Goal: Check status: Check status

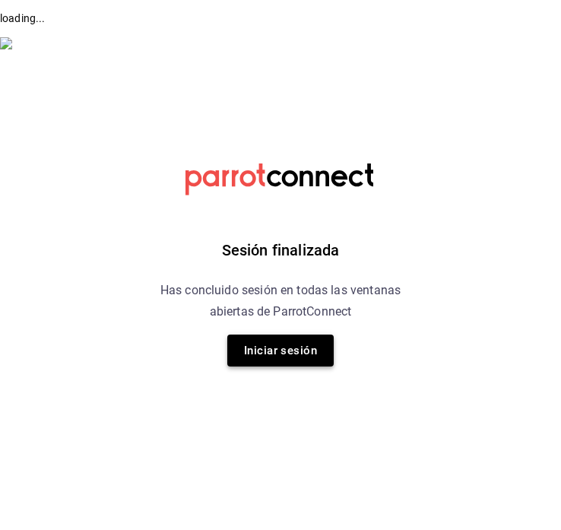
click at [293, 358] on button "Iniciar sesión" at bounding box center [280, 350] width 106 height 32
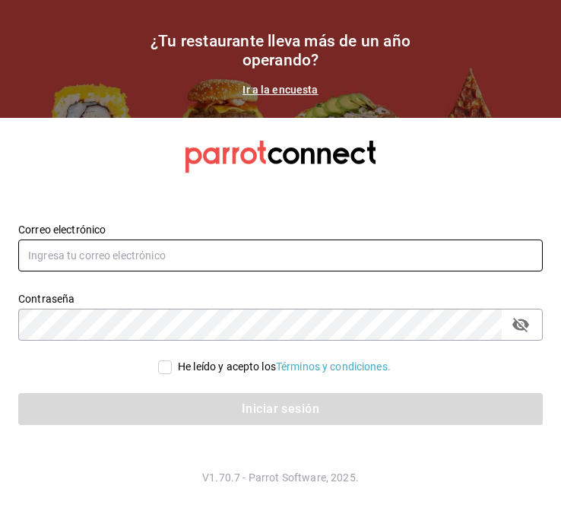
type input "soflopezrosales@gmail.com"
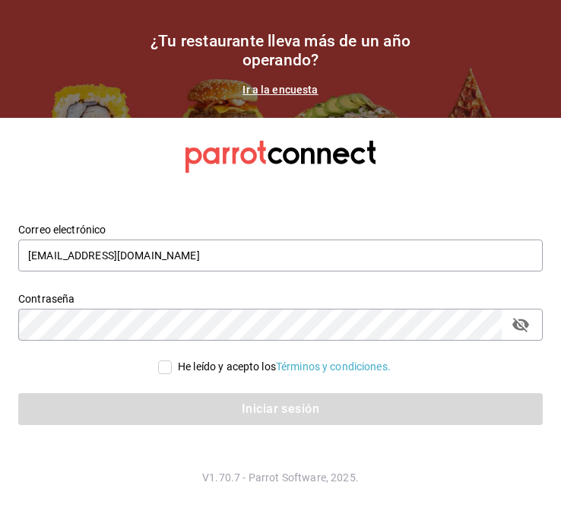
click at [158, 372] on input "He leído y acepto los Términos y condiciones." at bounding box center [165, 367] width 14 height 14
checkbox input "true"
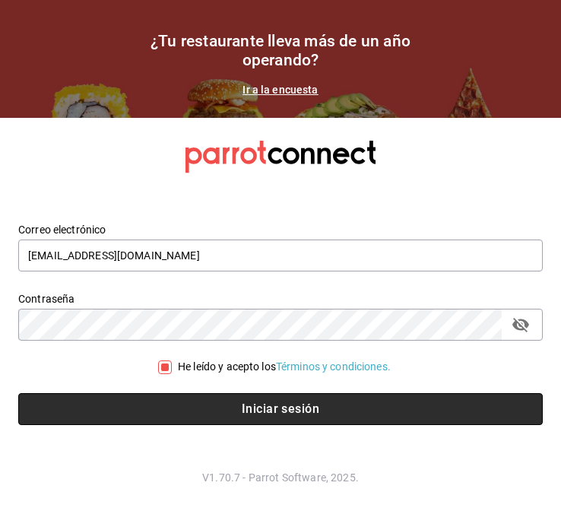
click at [226, 404] on button "Iniciar sesión" at bounding box center [280, 409] width 524 height 32
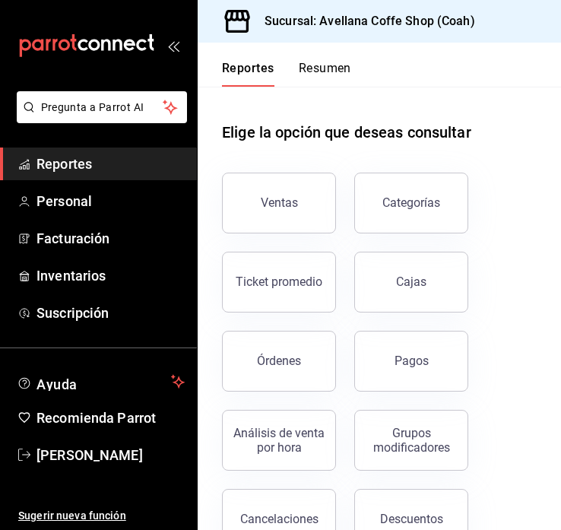
click at [320, 67] on button "Resumen" at bounding box center [325, 74] width 52 height 26
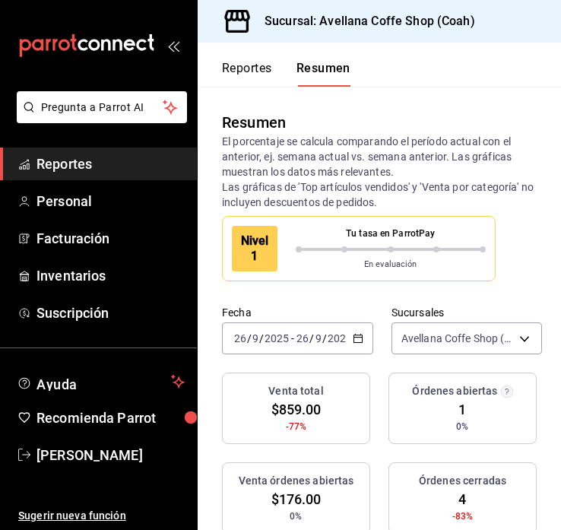
click at [359, 337] on icon "button" at bounding box center [358, 338] width 11 height 11
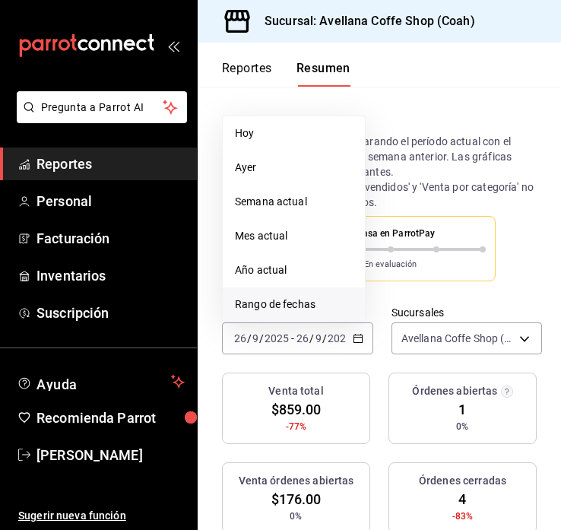
click at [295, 302] on span "Rango de fechas" at bounding box center [294, 304] width 118 height 16
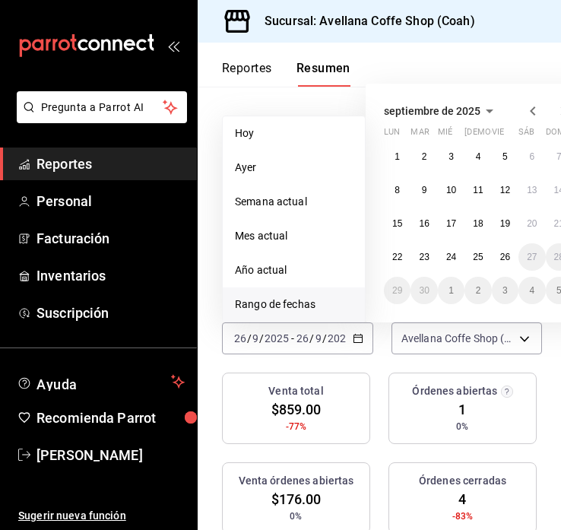
click at [291, 302] on span "Rango de fechas" at bounding box center [294, 304] width 118 height 16
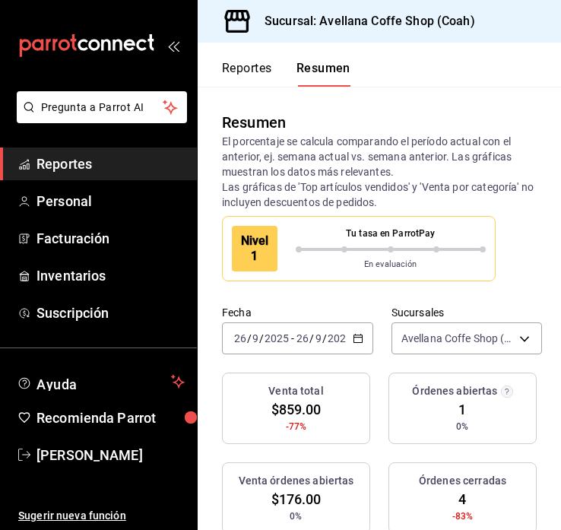
click at [350, 335] on div "2025-09-26 26 / 9 / 2025 - 2025-09-26 26 / 9 / 2025" at bounding box center [297, 338] width 151 height 32
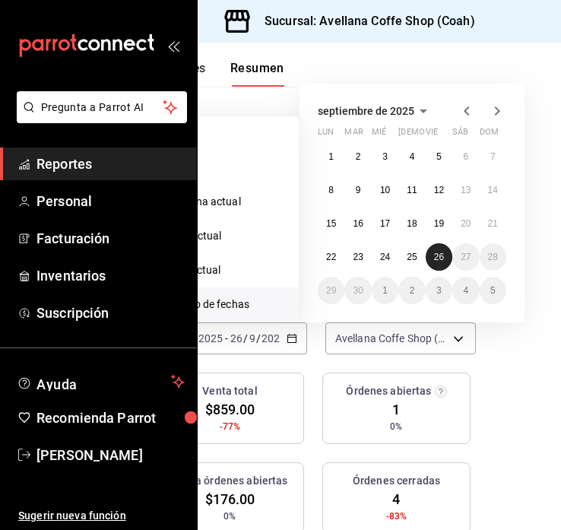
scroll to position [0, 71]
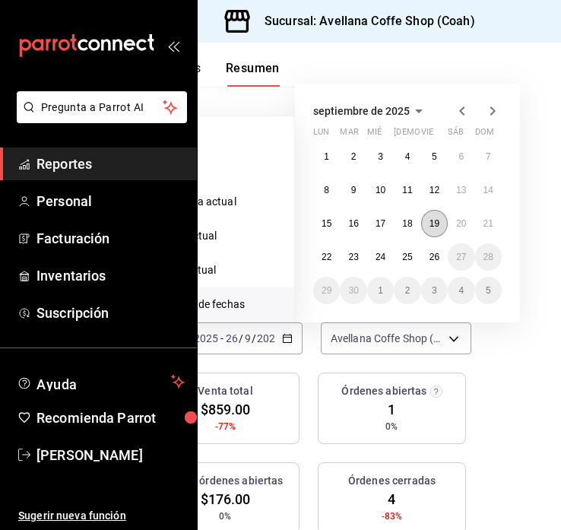
click at [431, 227] on abbr "19" at bounding box center [434, 223] width 10 height 11
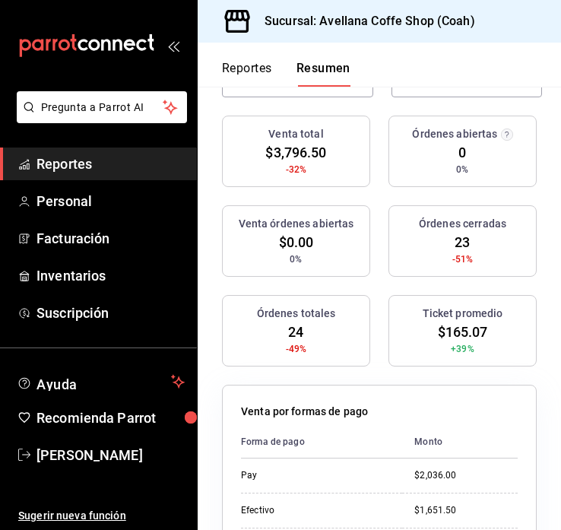
scroll to position [236, 0]
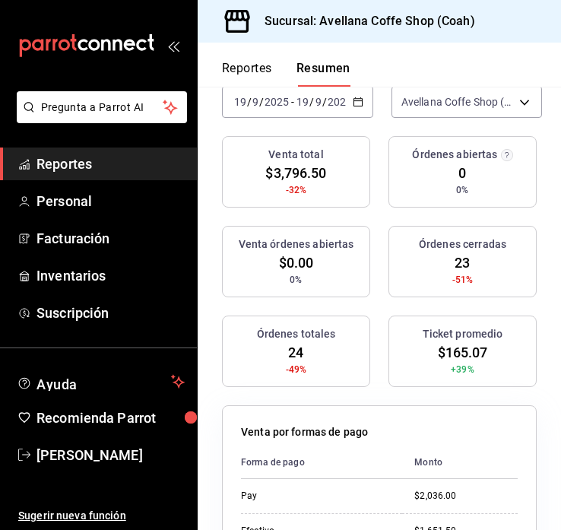
click at [358, 102] on icon "button" at bounding box center [358, 102] width 11 height 11
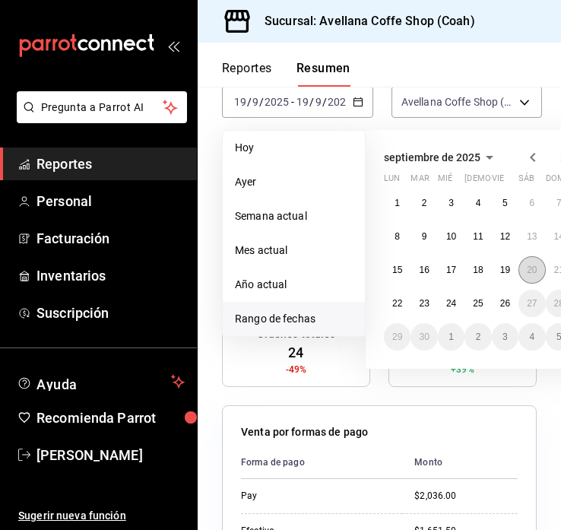
click at [530, 268] on abbr "20" at bounding box center [532, 269] width 10 height 11
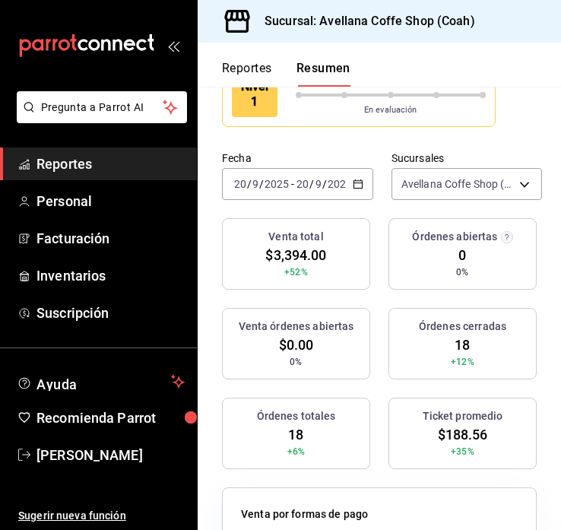
scroll to position [154, 0]
click at [350, 179] on div "2025-09-20 20 / 9 / 2025 - 2025-09-20 20 / 9 / 2025" at bounding box center [297, 185] width 151 height 32
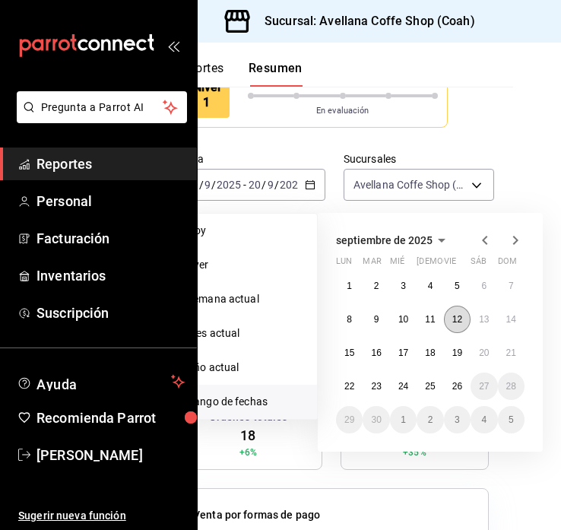
scroll to position [154, 49]
click at [510, 348] on abbr "21" at bounding box center [510, 352] width 10 height 11
click at [509, 349] on abbr "21" at bounding box center [510, 352] width 10 height 11
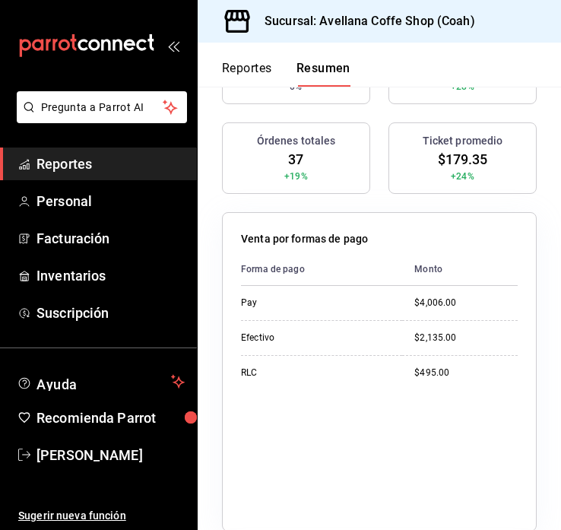
scroll to position [0, 0]
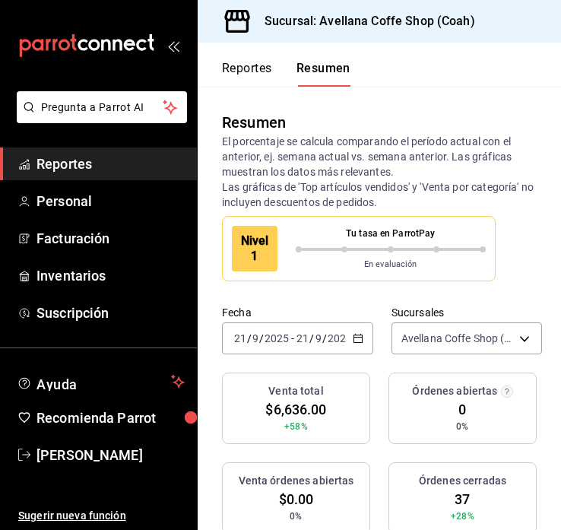
click at [359, 337] on icon "button" at bounding box center [358, 338] width 11 height 11
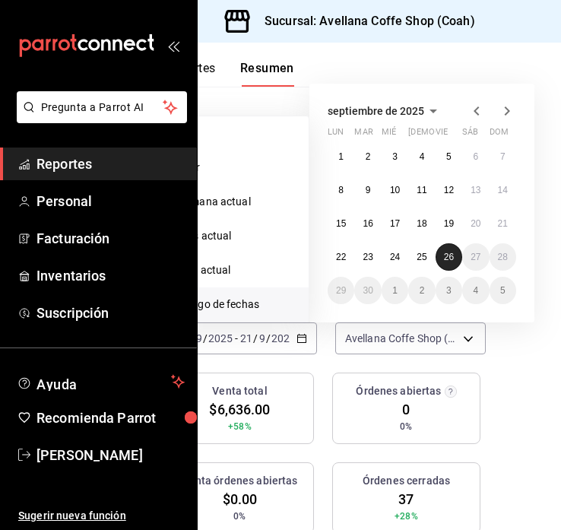
scroll to position [0, 57]
click at [338, 257] on abbr "22" at bounding box center [340, 257] width 10 height 11
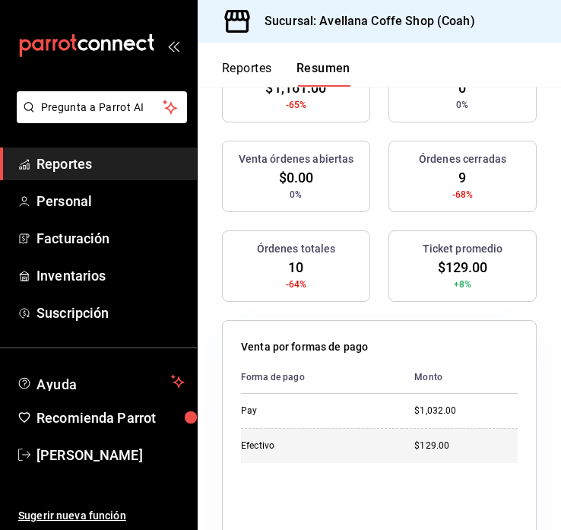
scroll to position [0, 0]
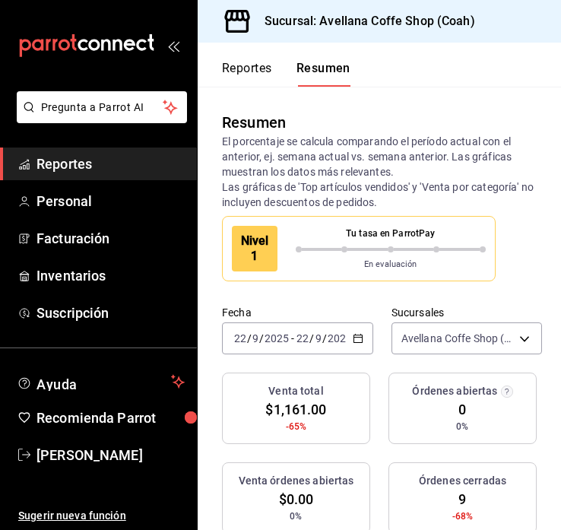
click at [359, 341] on icon "button" at bounding box center [358, 338] width 11 height 11
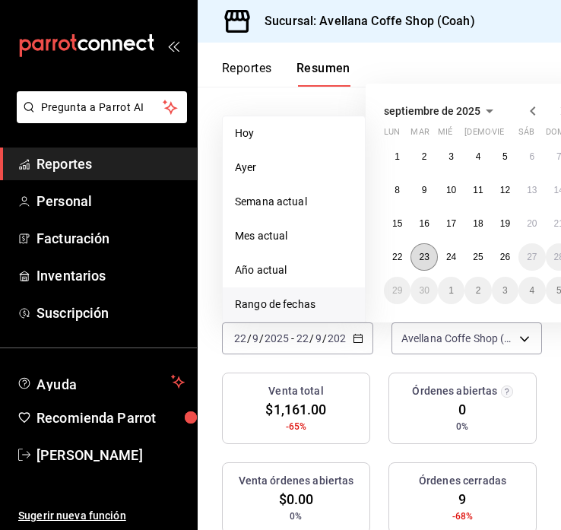
click at [429, 260] on abbr "23" at bounding box center [424, 257] width 10 height 11
click at [428, 260] on abbr "23" at bounding box center [424, 257] width 10 height 11
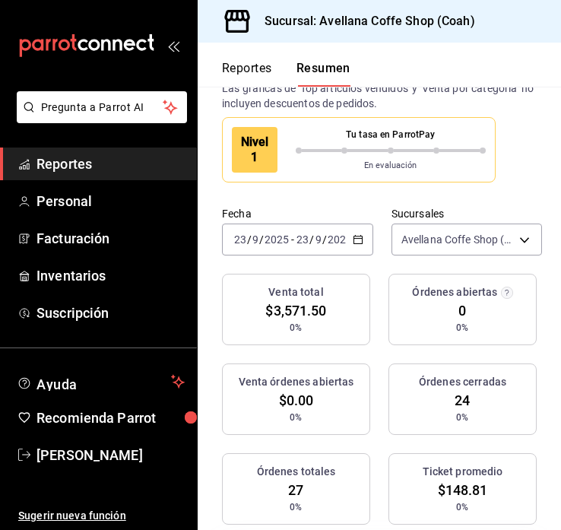
scroll to position [49, 0]
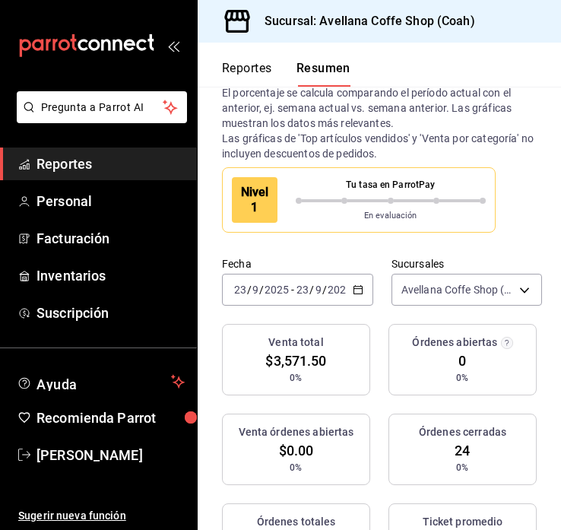
click at [359, 290] on icon "button" at bounding box center [358, 289] width 11 height 11
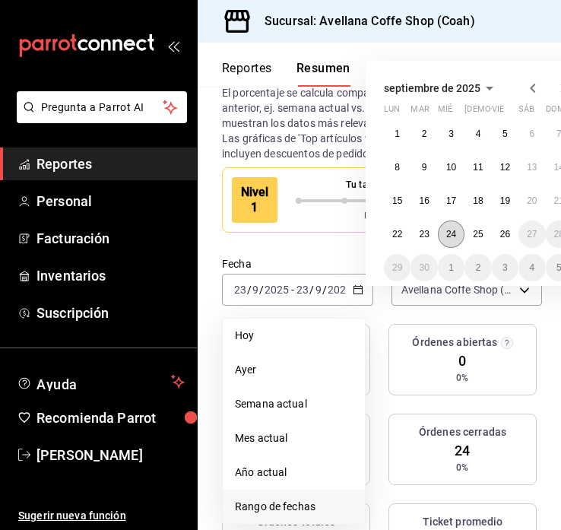
click at [454, 234] on abbr "24" at bounding box center [451, 234] width 10 height 11
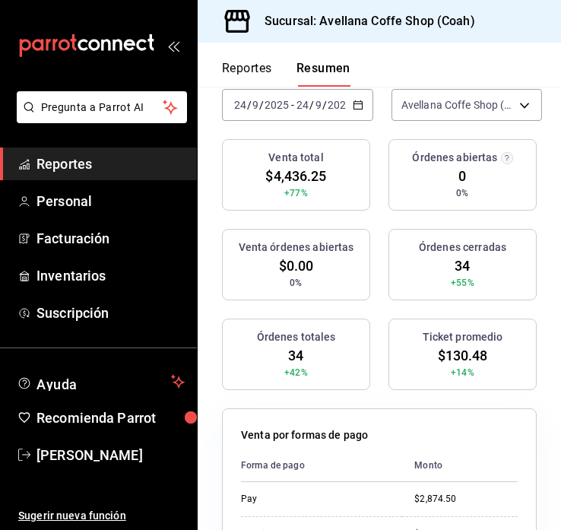
scroll to position [31, 0]
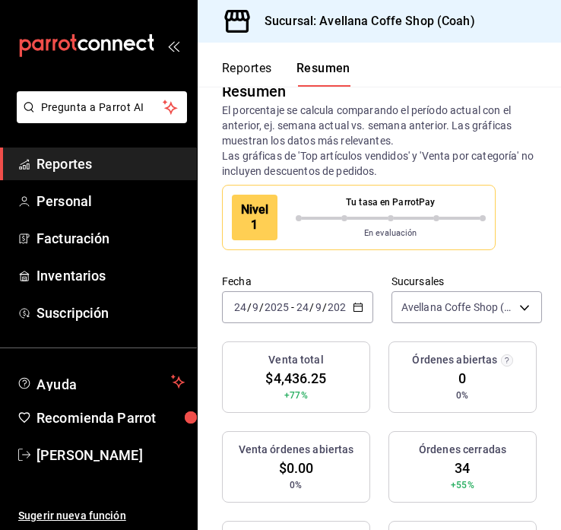
click at [356, 301] on div "2025-09-24 24 / 9 / 2025 - 2025-09-24 24 / 9 / 2025" at bounding box center [297, 307] width 151 height 32
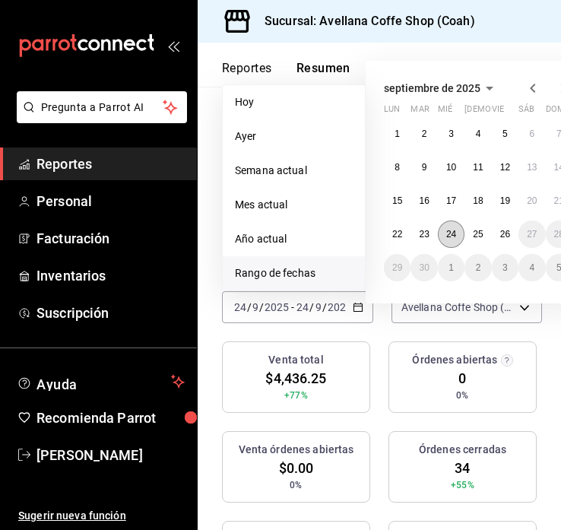
scroll to position [31, 5]
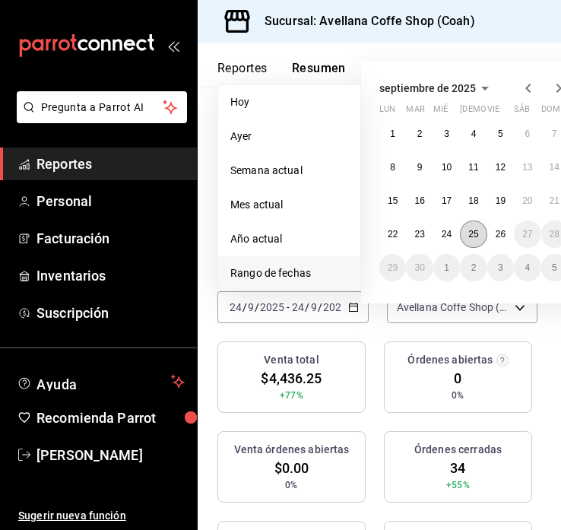
click at [463, 237] on button "25" at bounding box center [473, 233] width 27 height 27
click at [473, 237] on abbr "25" at bounding box center [473, 234] width 10 height 11
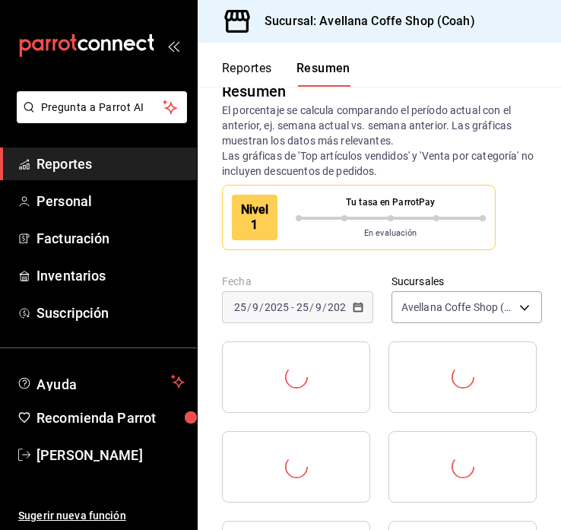
click at [473, 237] on p "En evaluación" at bounding box center [391, 233] width 191 height 13
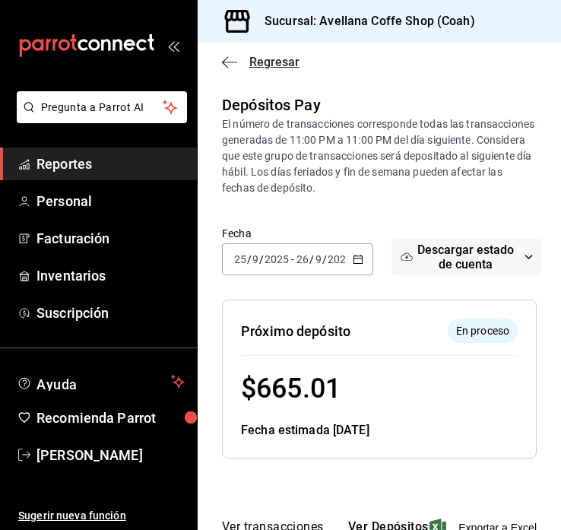
click at [223, 61] on icon "button" at bounding box center [225, 61] width 6 height 11
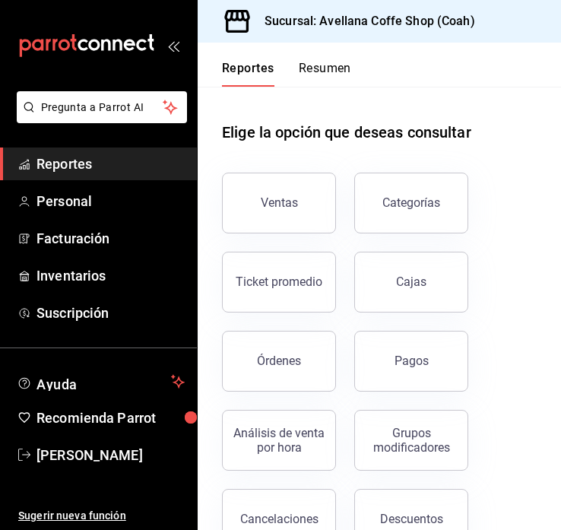
click at [320, 71] on button "Resumen" at bounding box center [325, 74] width 52 height 26
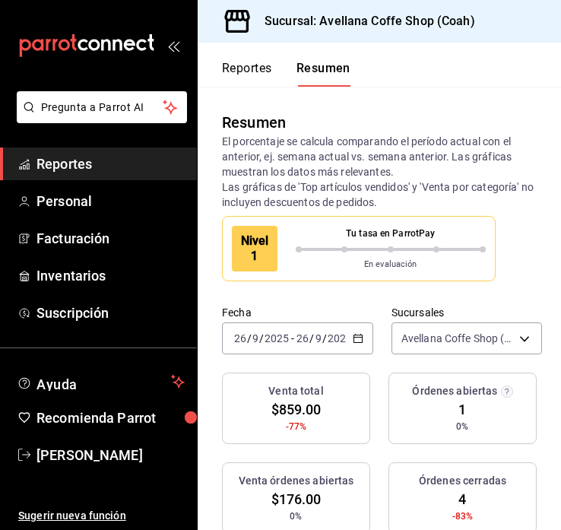
click at [364, 335] on div "2025-09-26 26 / 9 / 2025 - 2025-09-26 26 / 9 / 2025" at bounding box center [297, 338] width 151 height 32
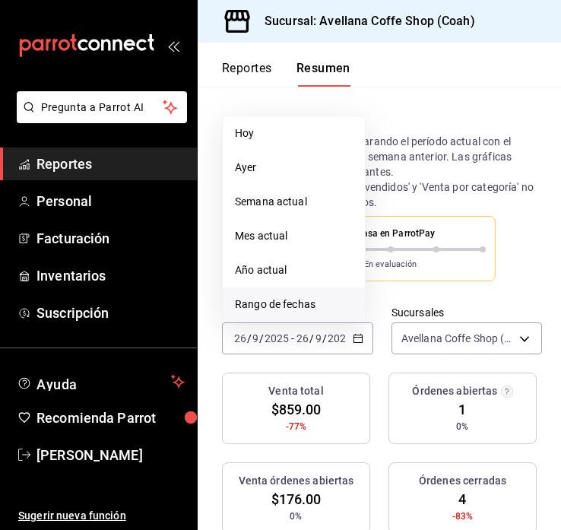
click at [337, 296] on span "Rango de fechas" at bounding box center [294, 304] width 118 height 16
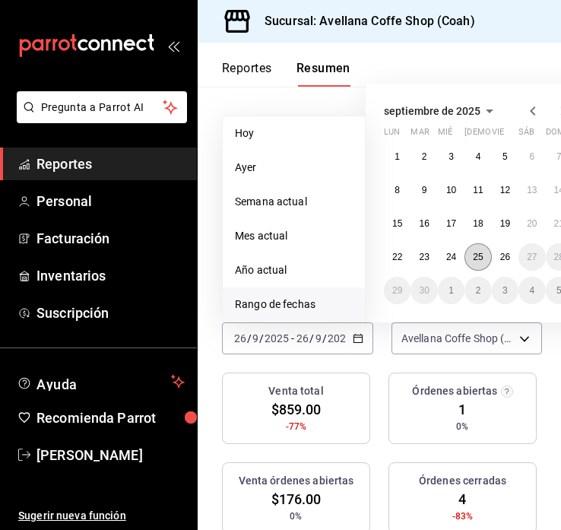
click at [478, 255] on abbr "25" at bounding box center [478, 257] width 10 height 11
